Goal: Task Accomplishment & Management: Use online tool/utility

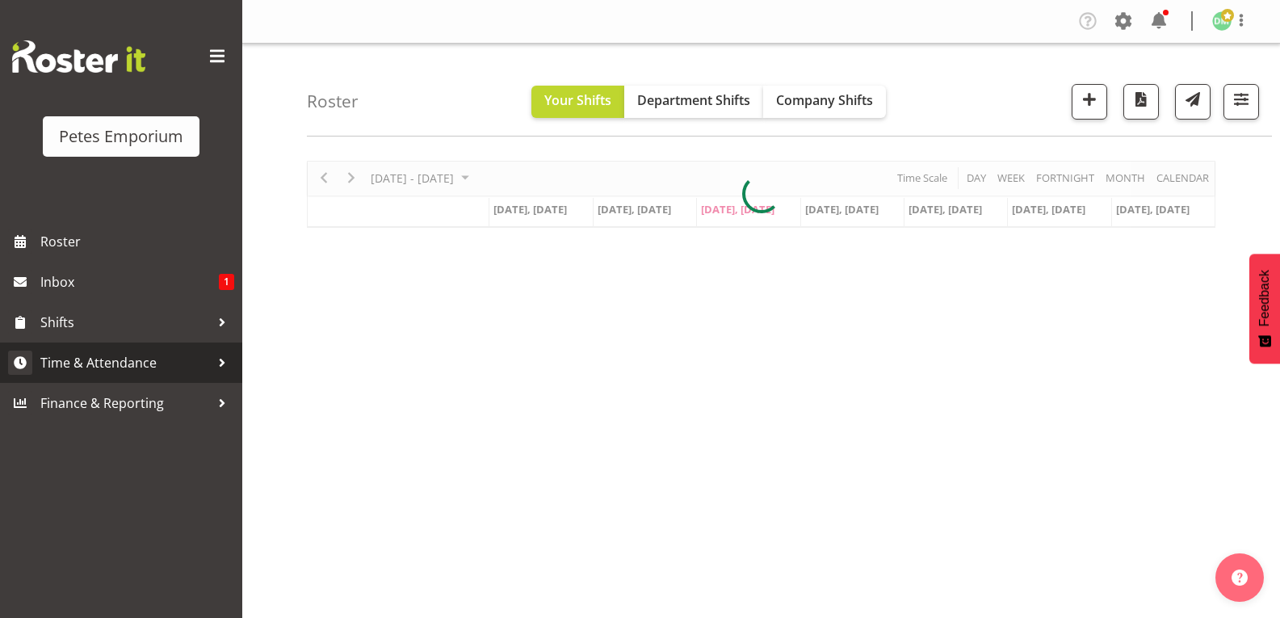
click at [145, 363] on span "Time & Attendance" at bounding box center [125, 362] width 170 height 24
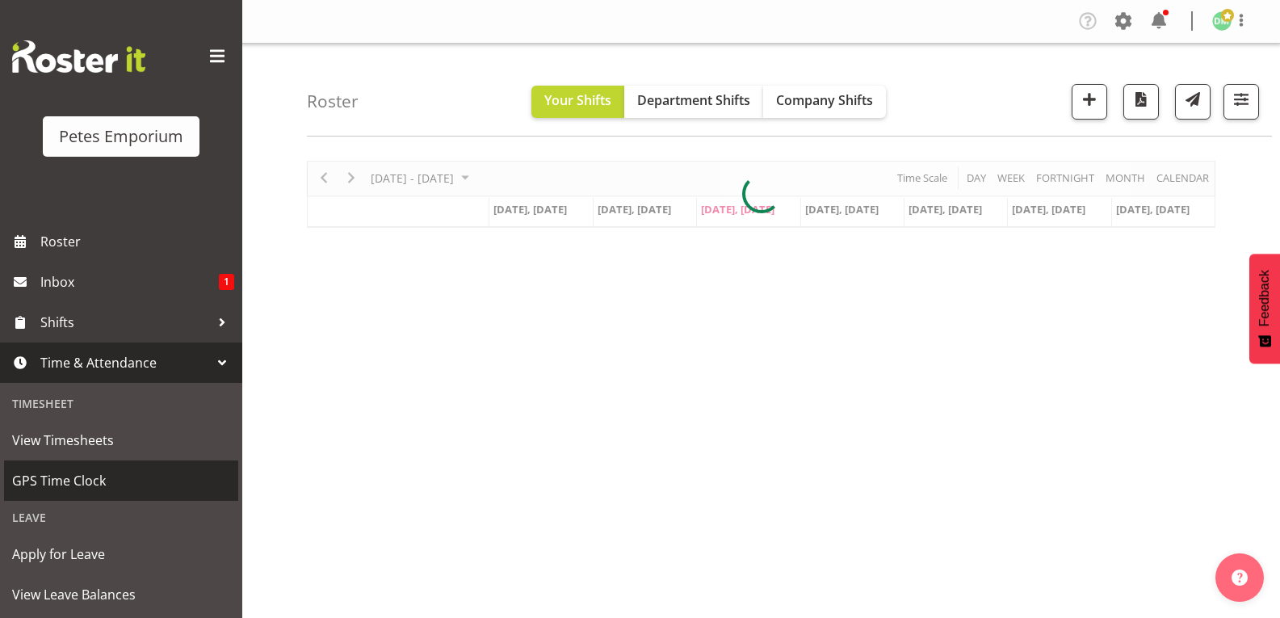
click at [91, 481] on span "GPS Time Clock" at bounding box center [121, 480] width 218 height 24
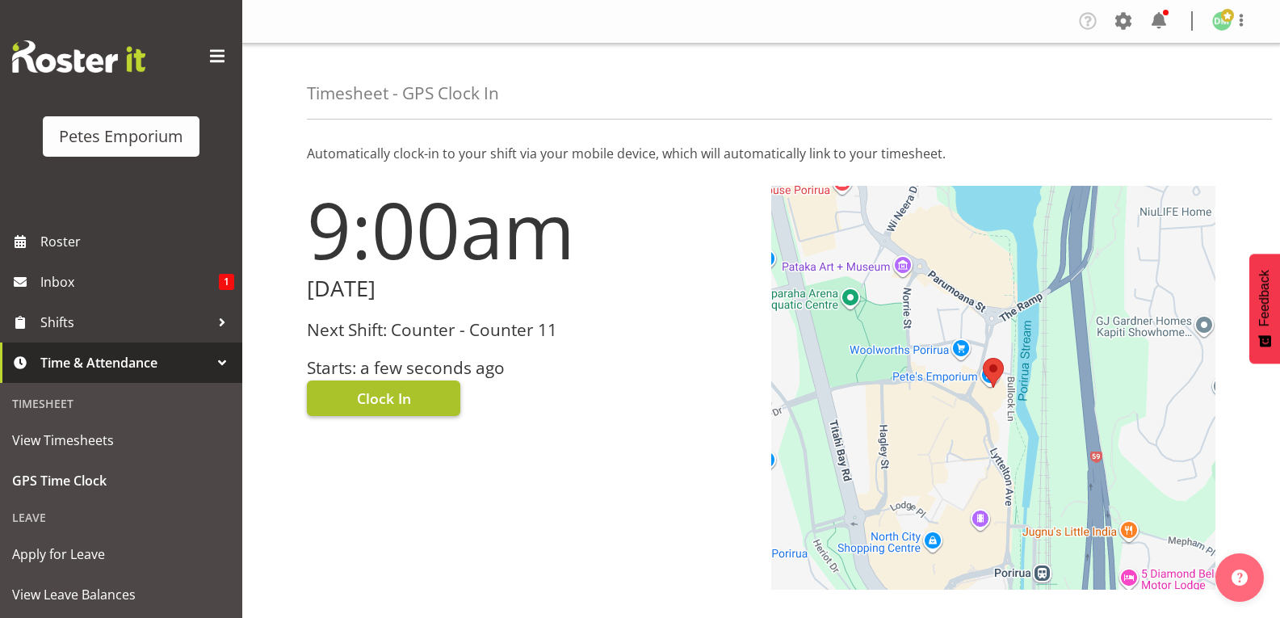
click at [421, 396] on button "Clock In" at bounding box center [383, 398] width 153 height 36
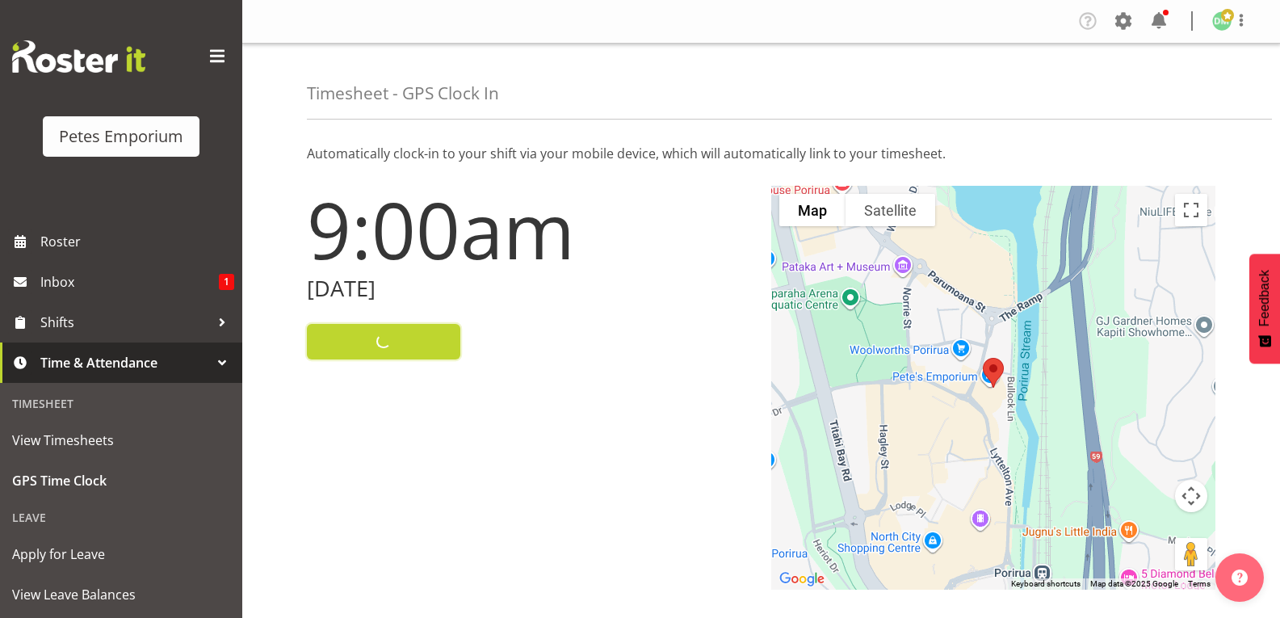
click at [1222, 19] on span at bounding box center [1227, 15] width 13 height 13
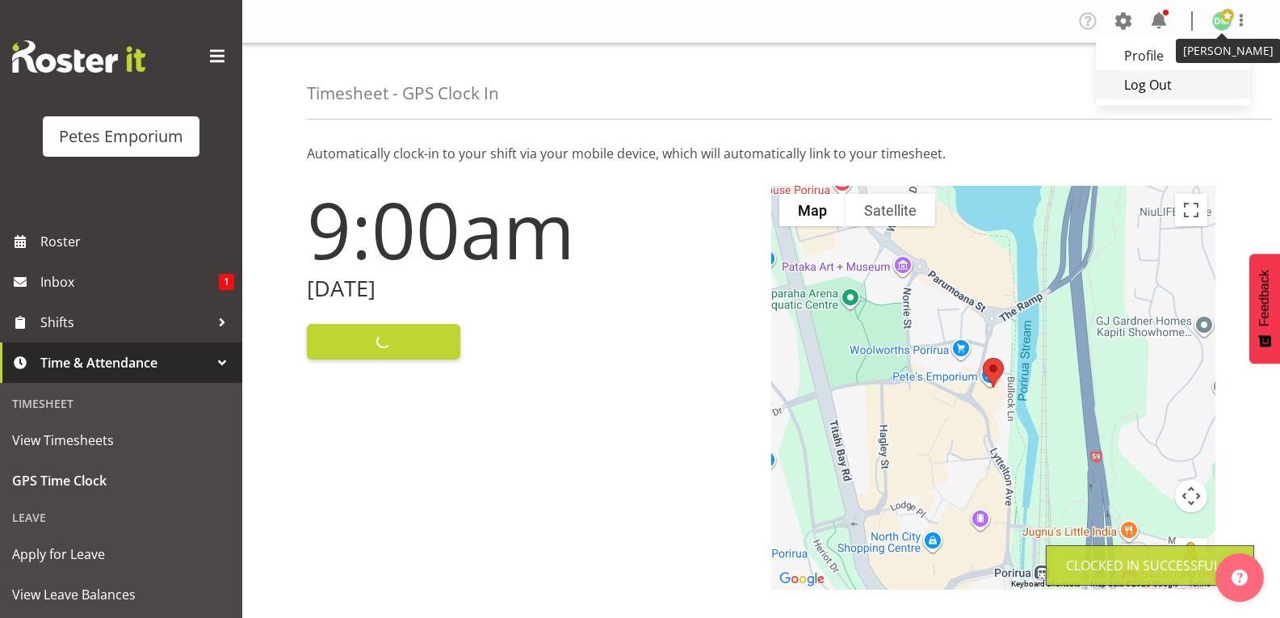
click at [1171, 92] on link "Log Out" at bounding box center [1173, 84] width 155 height 29
